Goal: Book appointment/travel/reservation

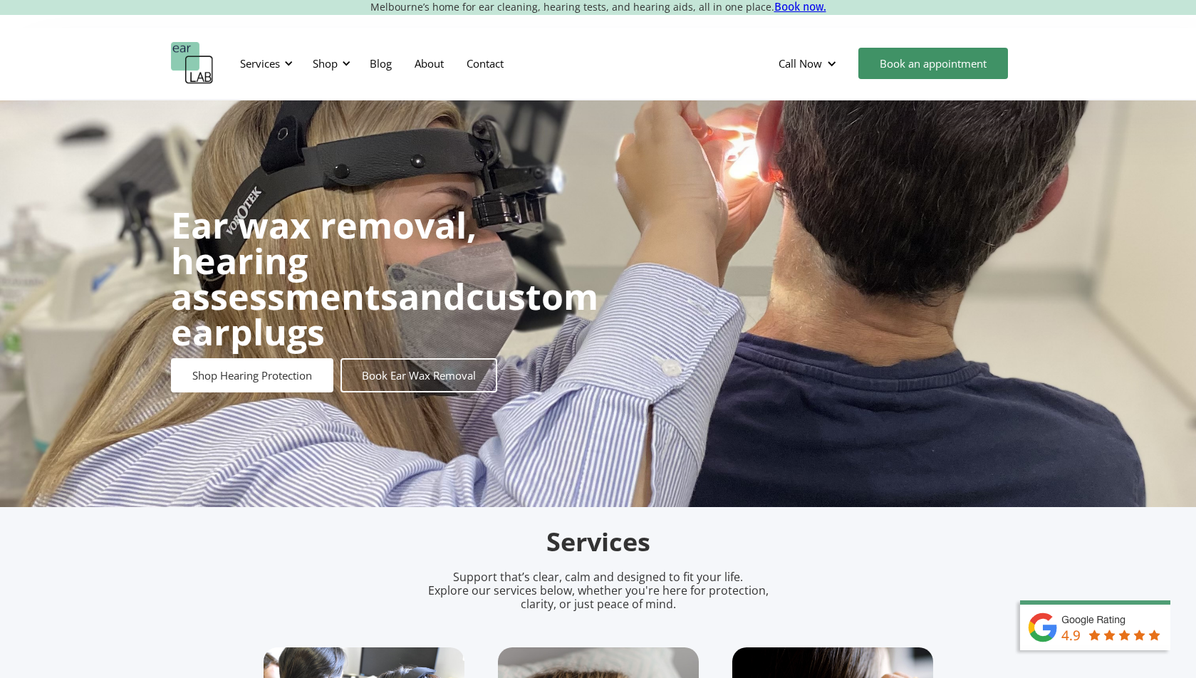
scroll to position [409, 0]
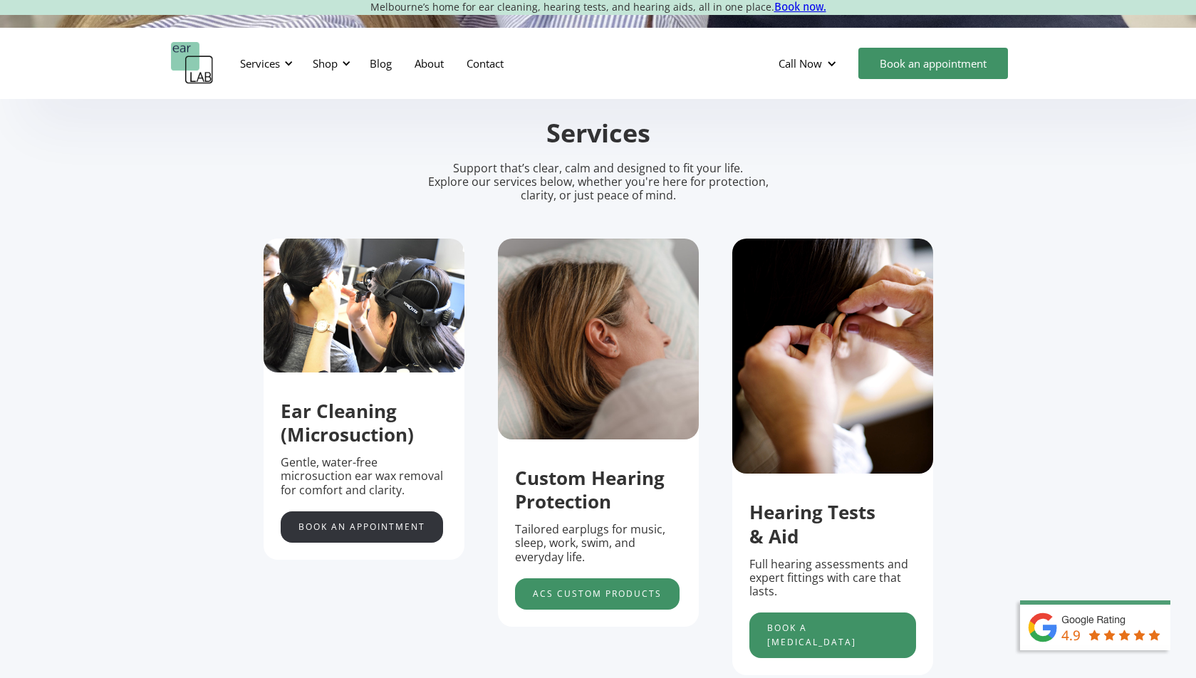
click at [365, 527] on link "Book an appointment" at bounding box center [362, 526] width 162 height 31
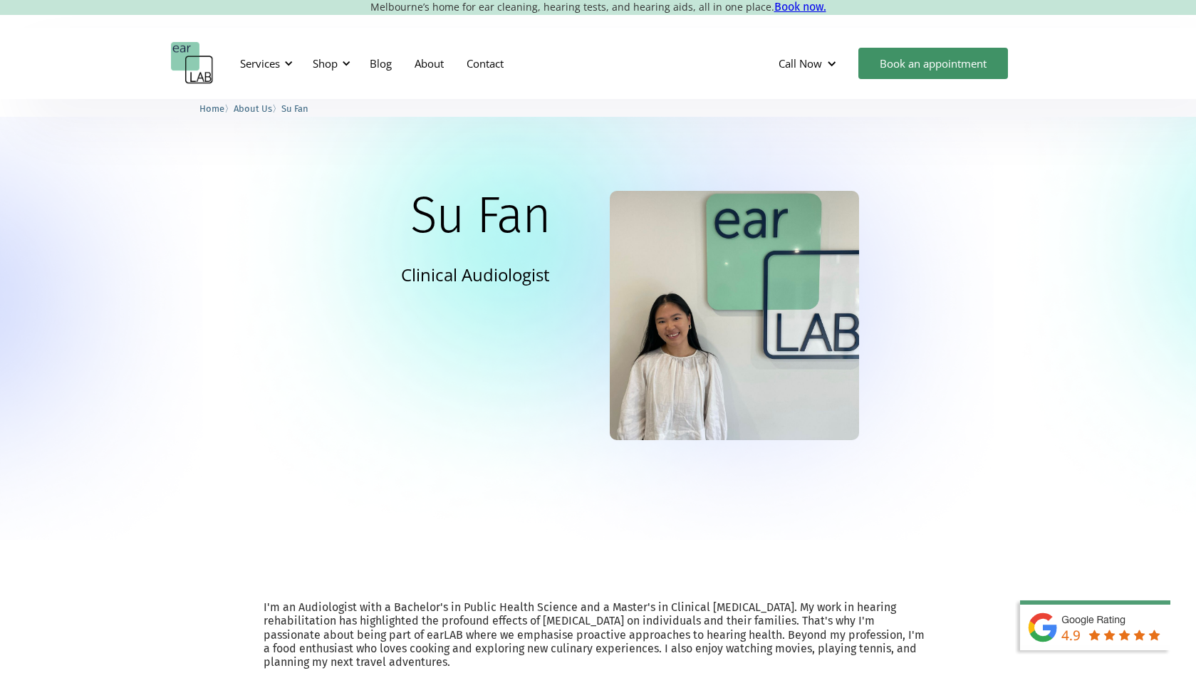
click at [263, 113] on span "About Us" at bounding box center [253, 108] width 38 height 11
click at [262, 104] on span "About Us" at bounding box center [253, 108] width 38 height 11
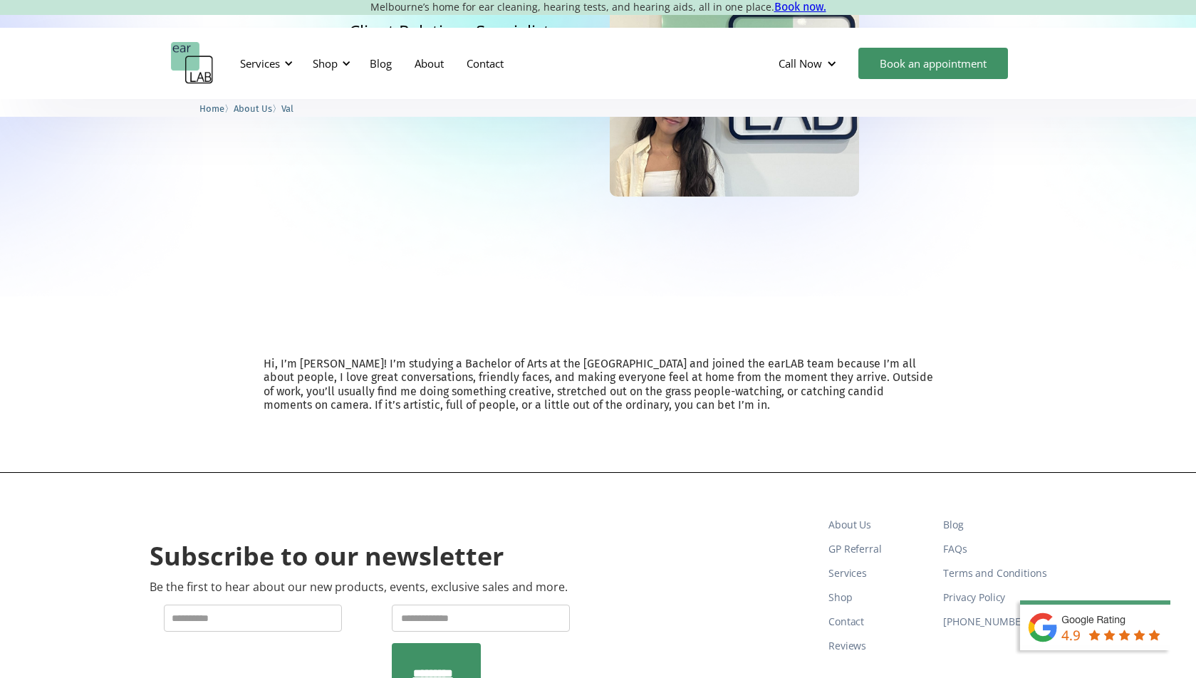
scroll to position [352, 0]
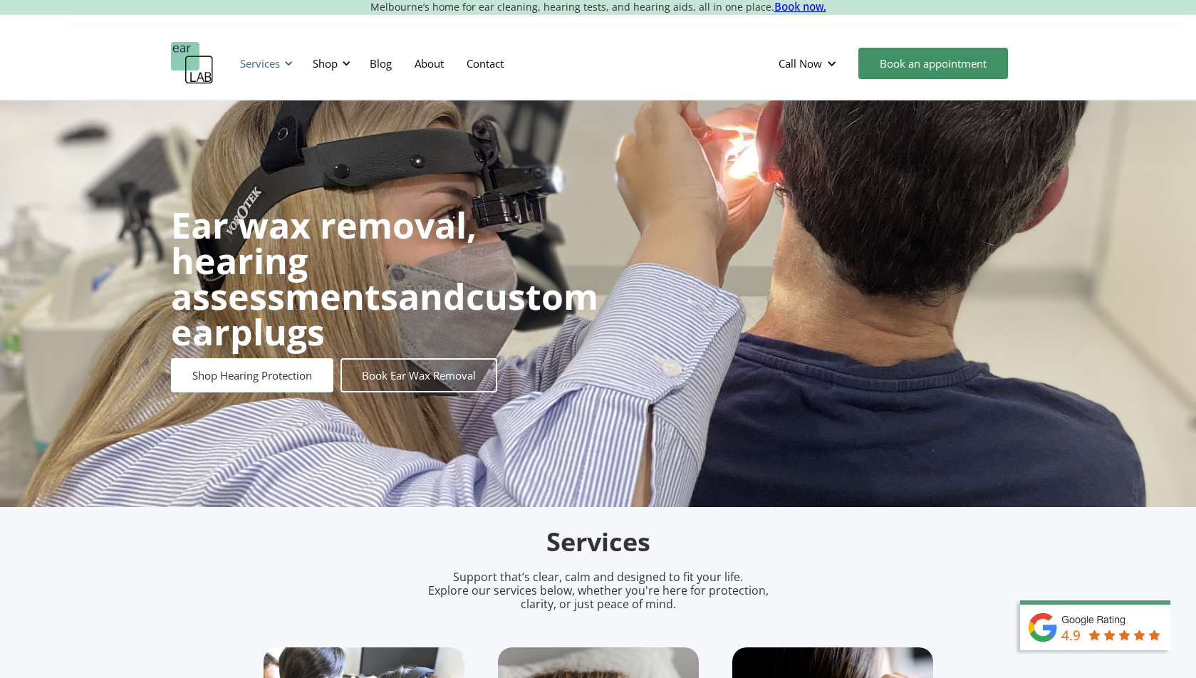
click at [274, 67] on div "Services" at bounding box center [260, 63] width 40 height 14
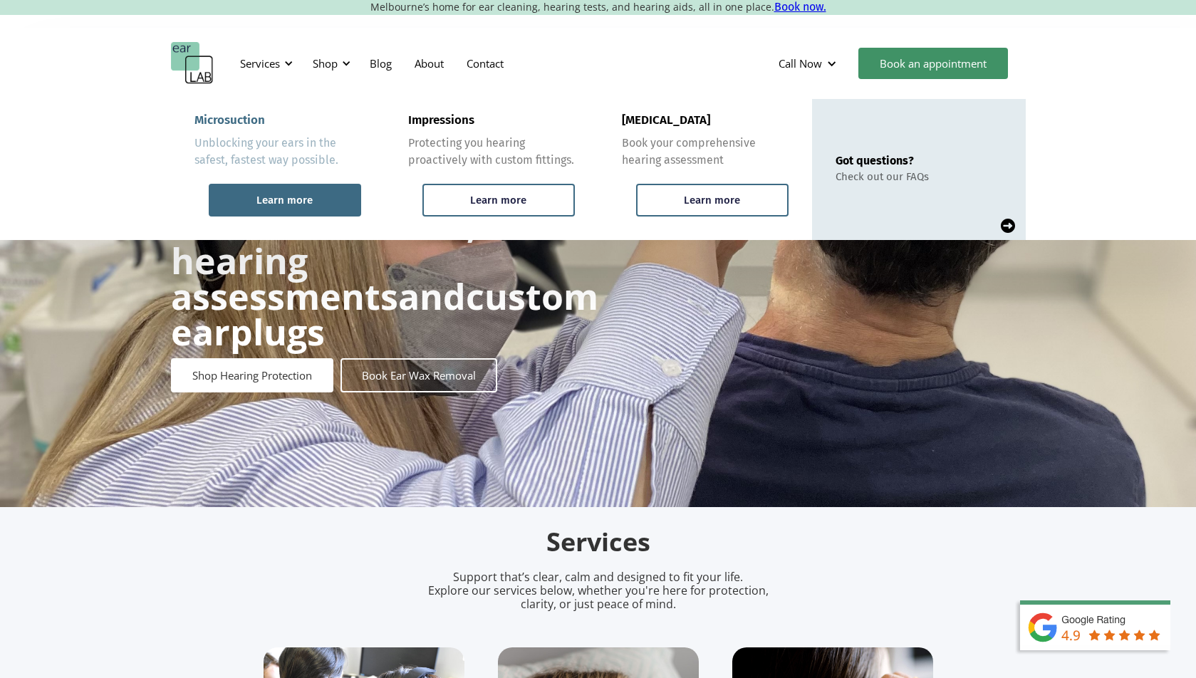
click at [272, 201] on div "Learn more" at bounding box center [284, 200] width 56 height 13
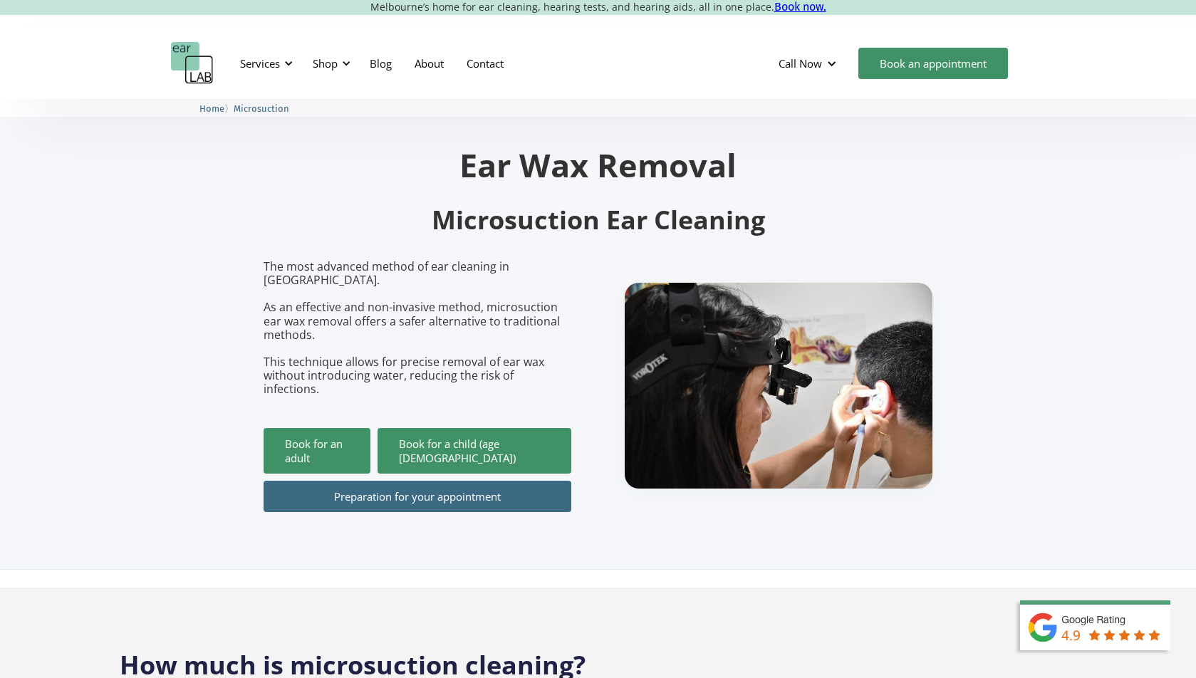
scroll to position [168, 0]
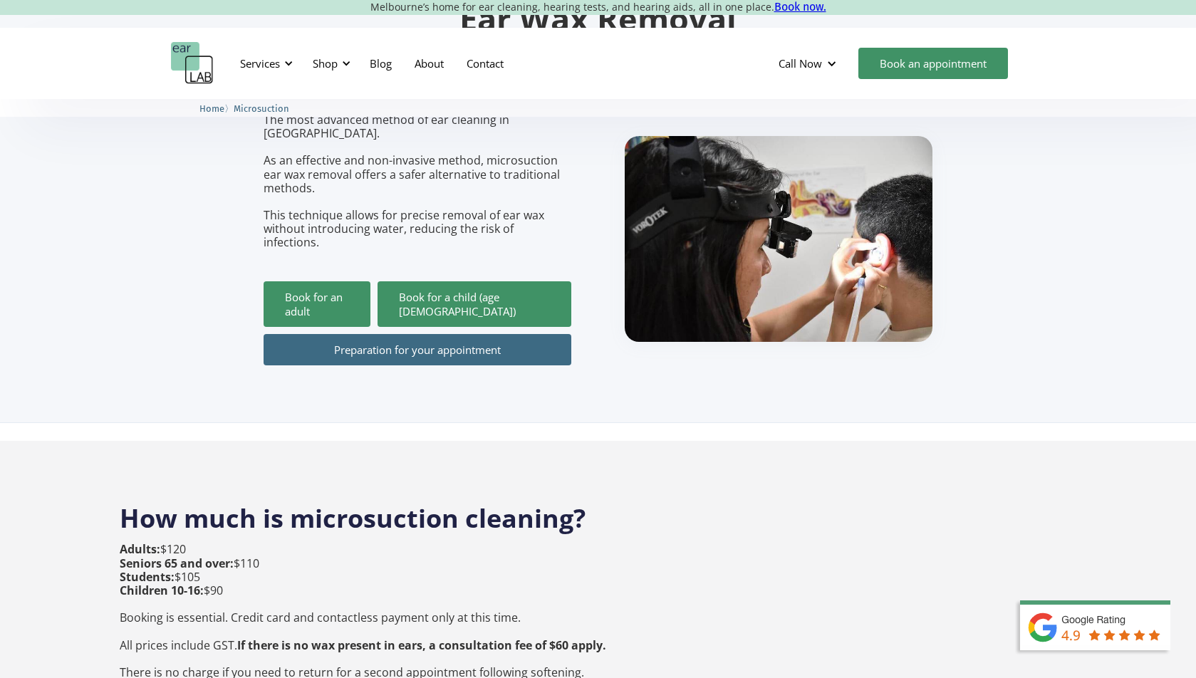
click at [481, 334] on link "Preparation for your appointment" at bounding box center [418, 349] width 308 height 31
